Goal: Task Accomplishment & Management: Use online tool/utility

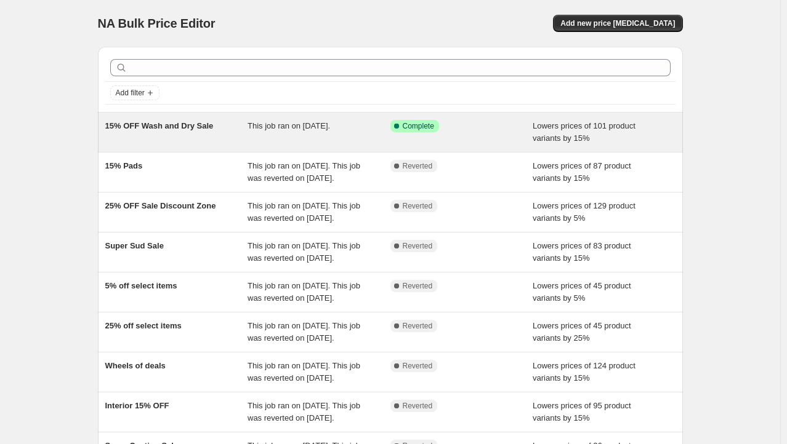
click at [478, 129] on div "Success Complete Complete" at bounding box center [452, 126] width 124 height 12
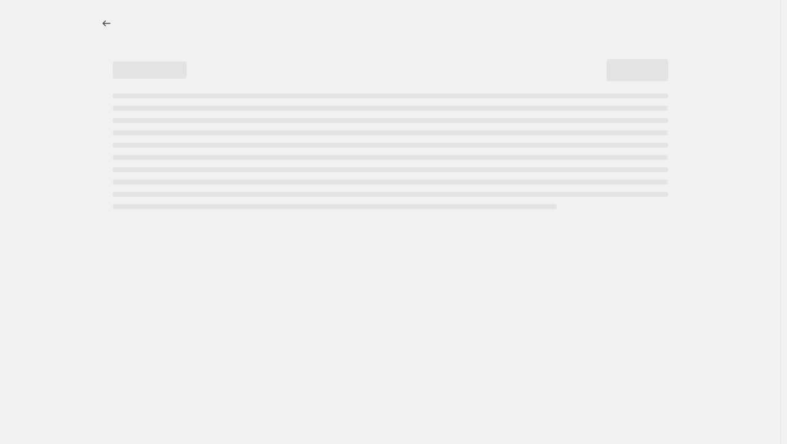
select select "percentage"
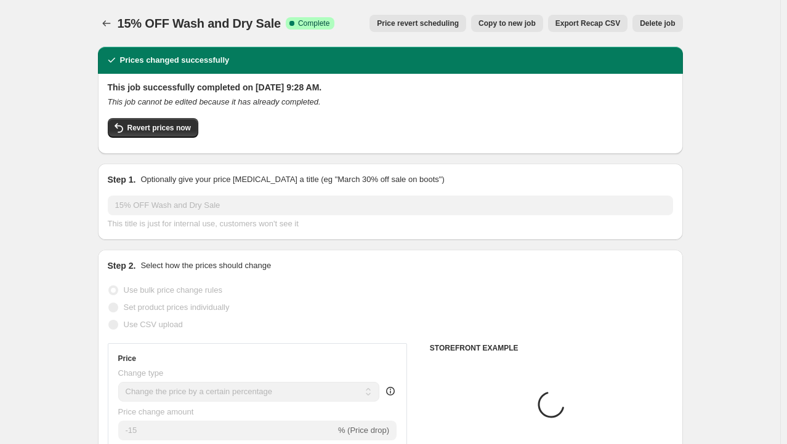
select select "collection"
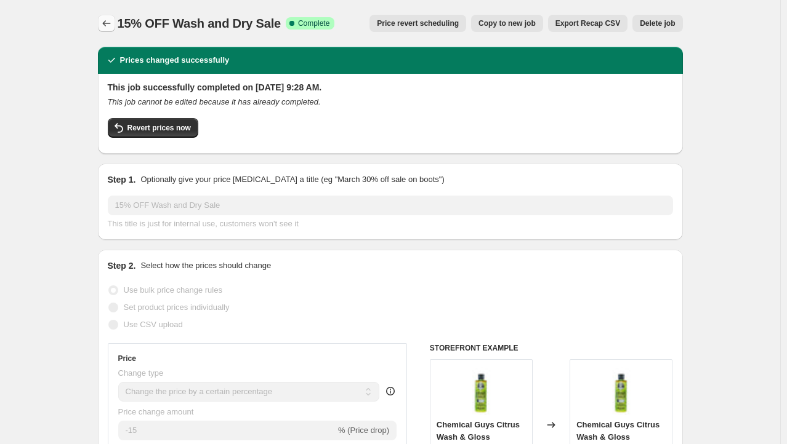
click at [113, 26] on icon "Price change jobs" at bounding box center [106, 23] width 12 height 12
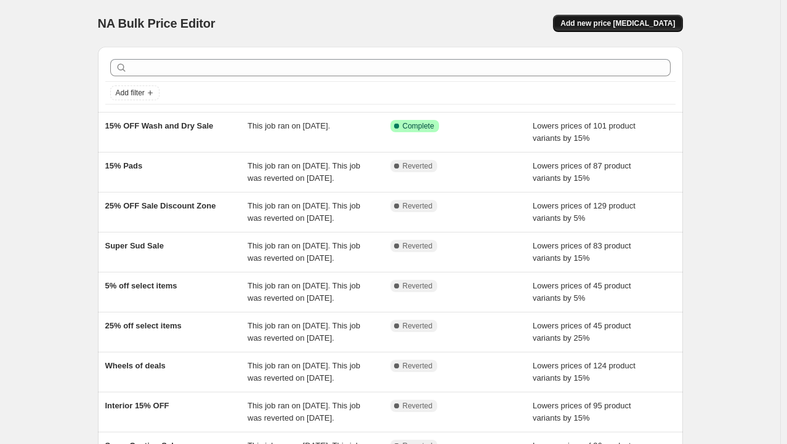
click at [603, 21] on span "Add new price [MEDICAL_DATA]" at bounding box center [617, 23] width 114 height 10
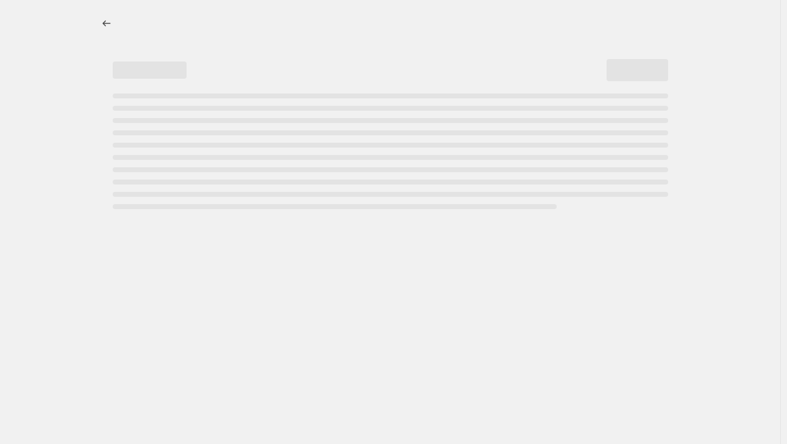
select select "percentage"
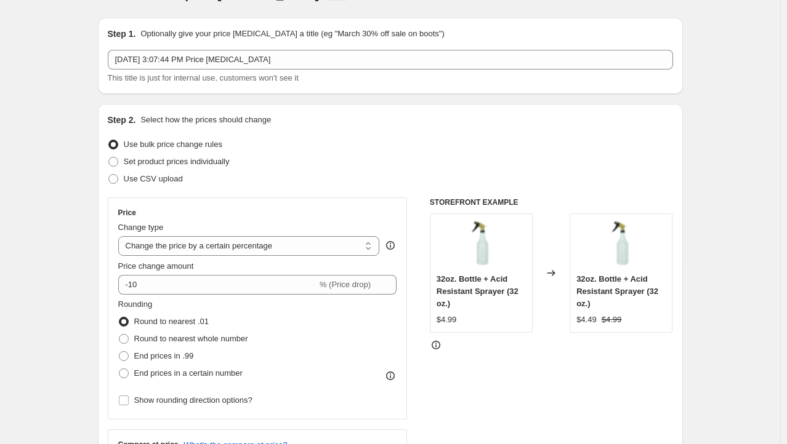
scroll to position [123, 0]
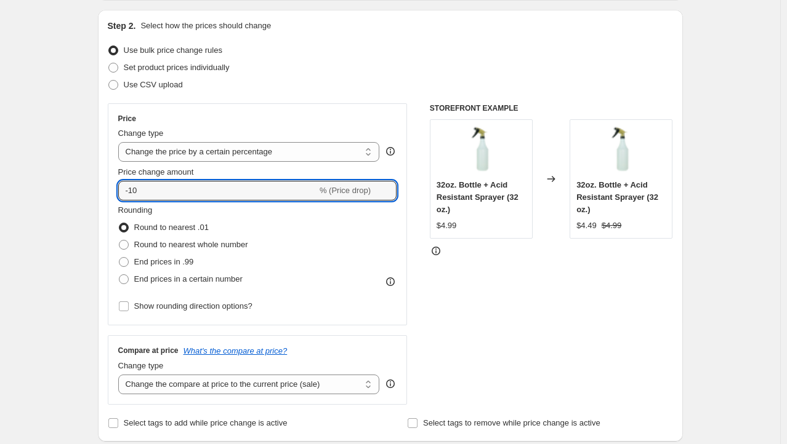
click at [0, 201] on html "Home Settings Plans Skip to content Create new price change job. This page is r…" at bounding box center [393, 99] width 787 height 444
type input "25"
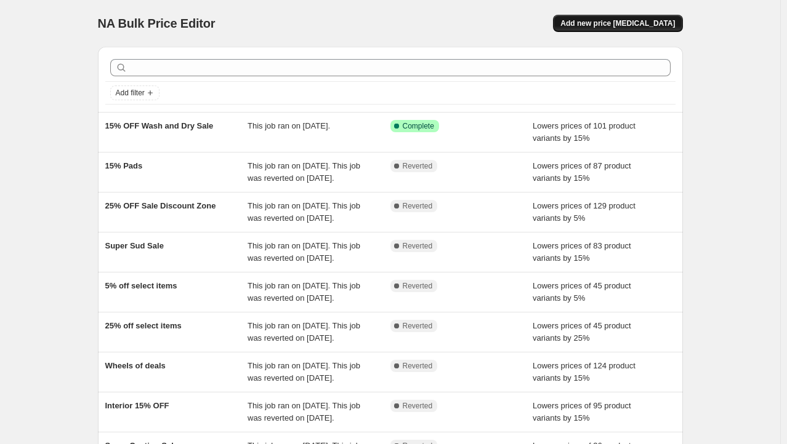
click at [640, 17] on button "Add new price [MEDICAL_DATA]" at bounding box center [617, 23] width 129 height 17
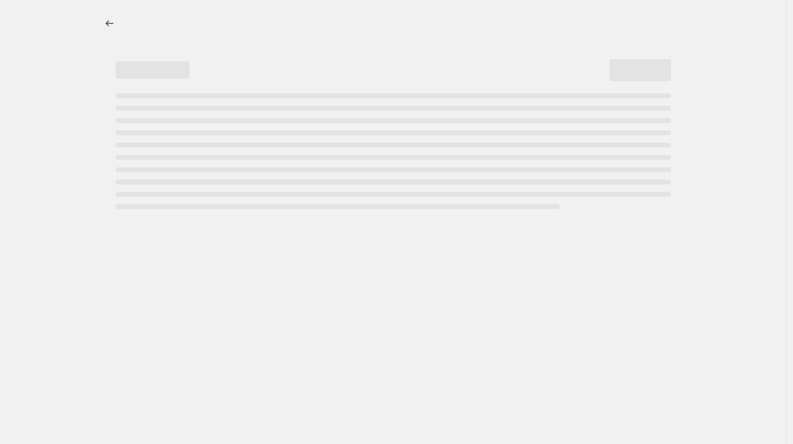
select select "percentage"
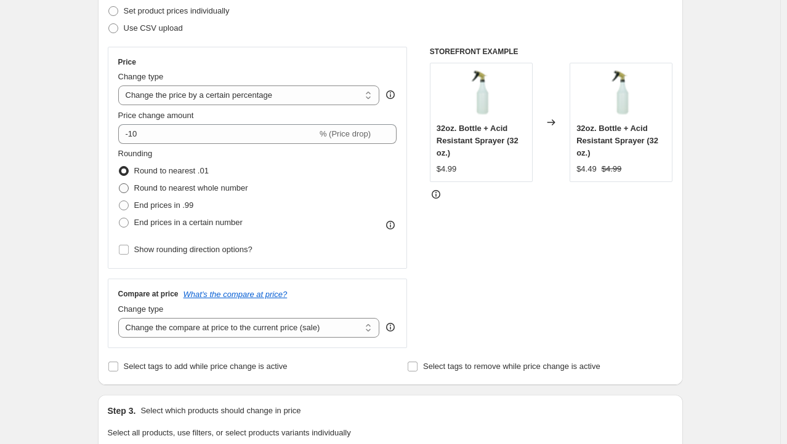
scroll to position [185, 0]
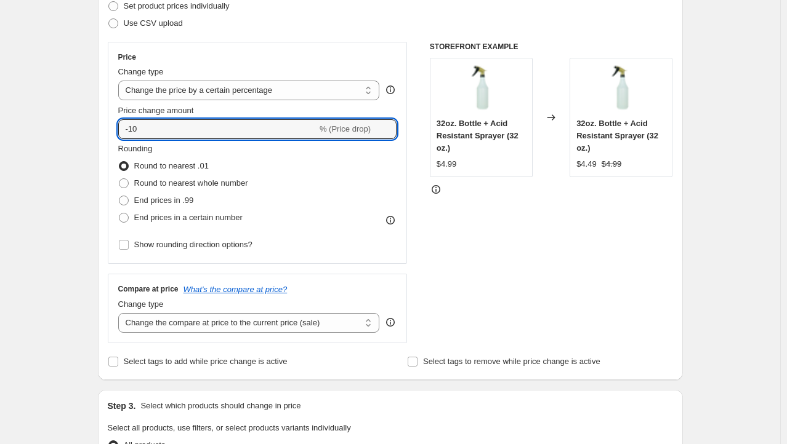
drag, startPoint x: 194, startPoint y: 130, endPoint x: 115, endPoint y: 130, distance: 78.8
click at [115, 130] on div "Price Change type Change the price to a certain amount Change the price by a ce…" at bounding box center [258, 153] width 300 height 222
type input "25"
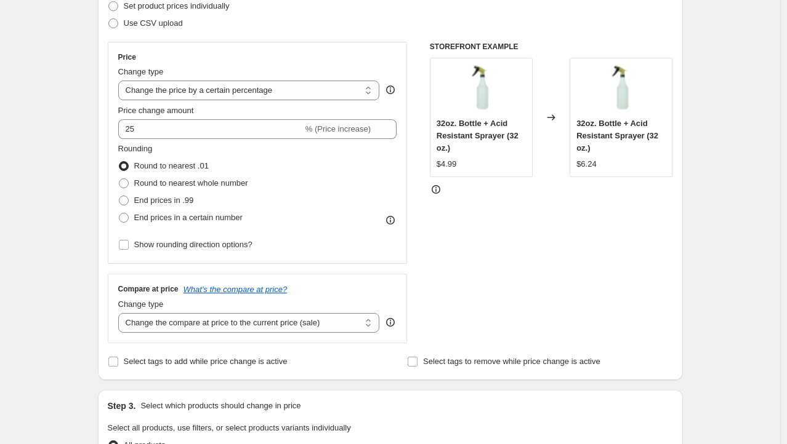
click at [766, 218] on div "Create new price [MEDICAL_DATA]. This page is ready Create new price [MEDICAL_D…" at bounding box center [390, 432] width 780 height 1234
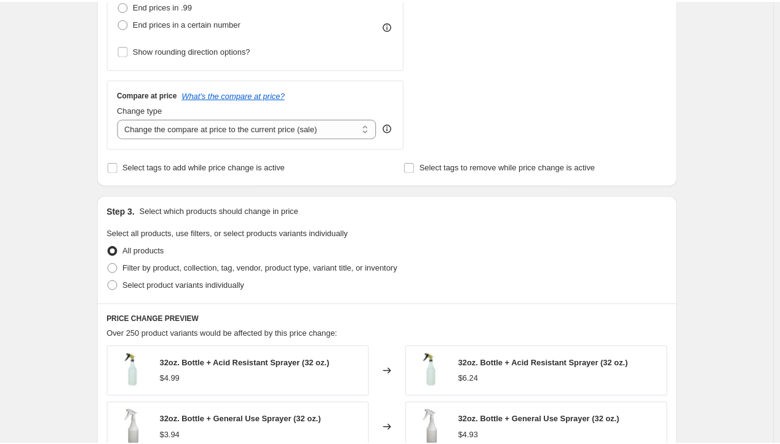
scroll to position [0, 0]
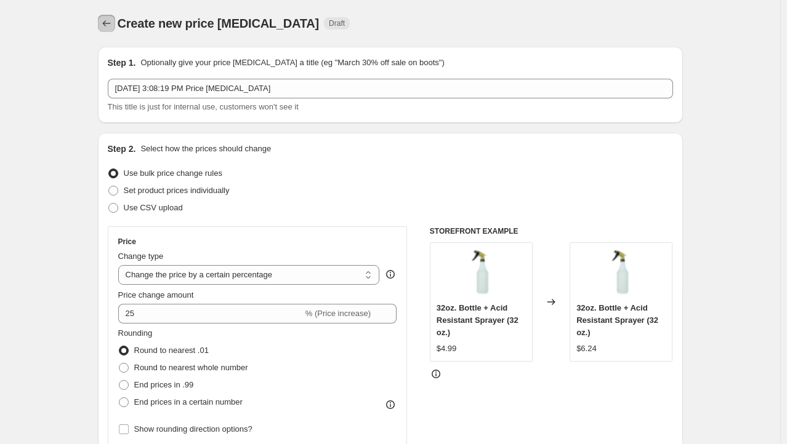
click at [113, 22] on icon "Price change jobs" at bounding box center [106, 23] width 12 height 12
